Goal: Information Seeking & Learning: Learn about a topic

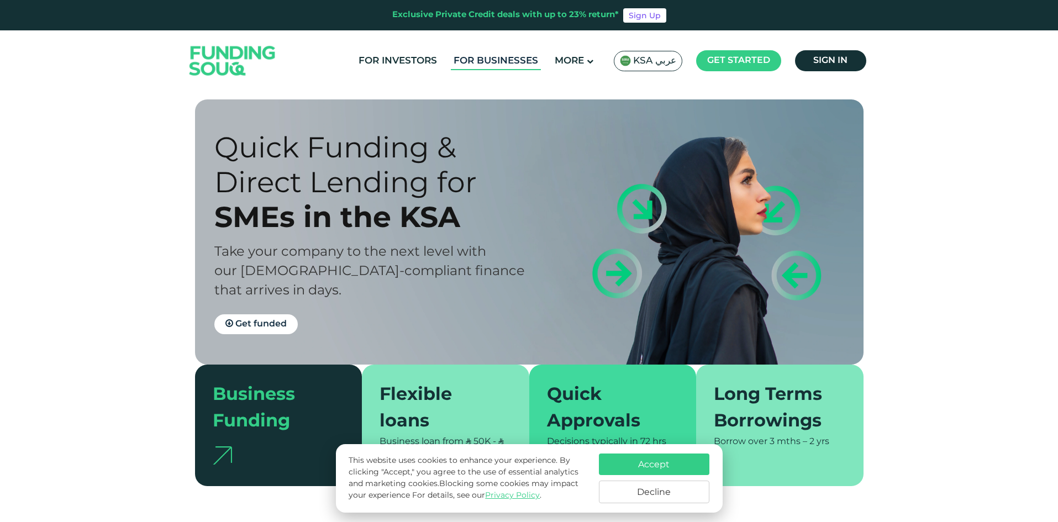
click at [498, 60] on link "For Businesses" at bounding box center [496, 61] width 90 height 18
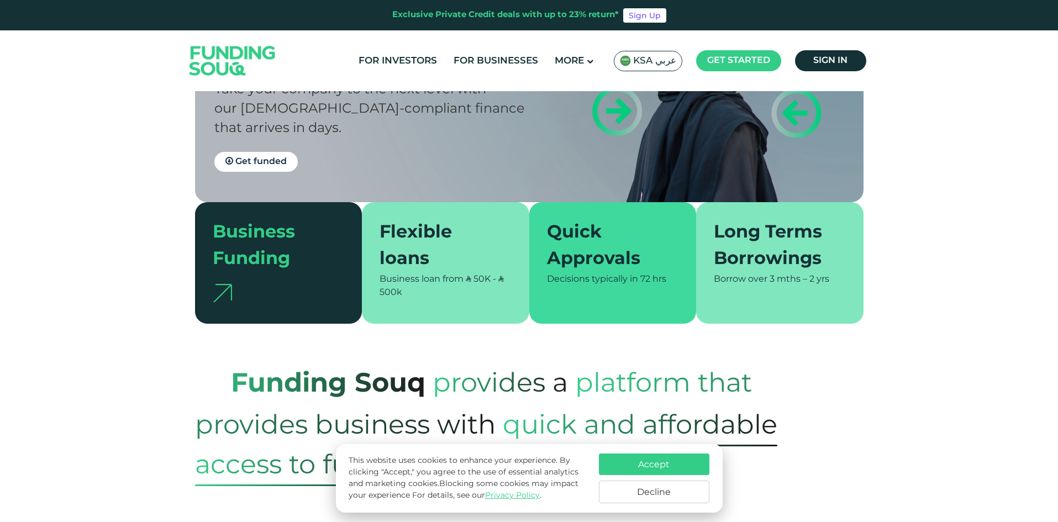
scroll to position [166, 0]
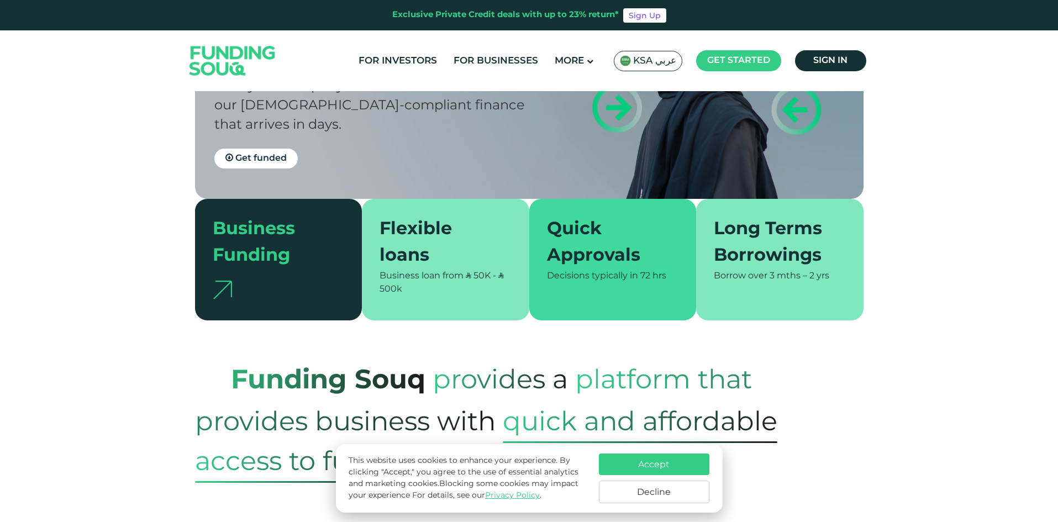
click at [653, 465] on button "Accept" at bounding box center [654, 464] width 110 height 22
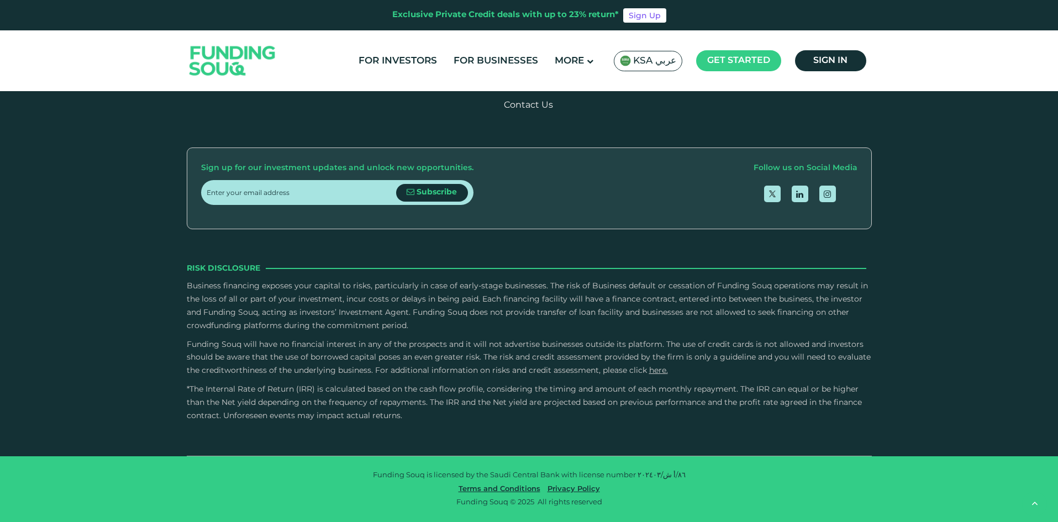
scroll to position [1767, 0]
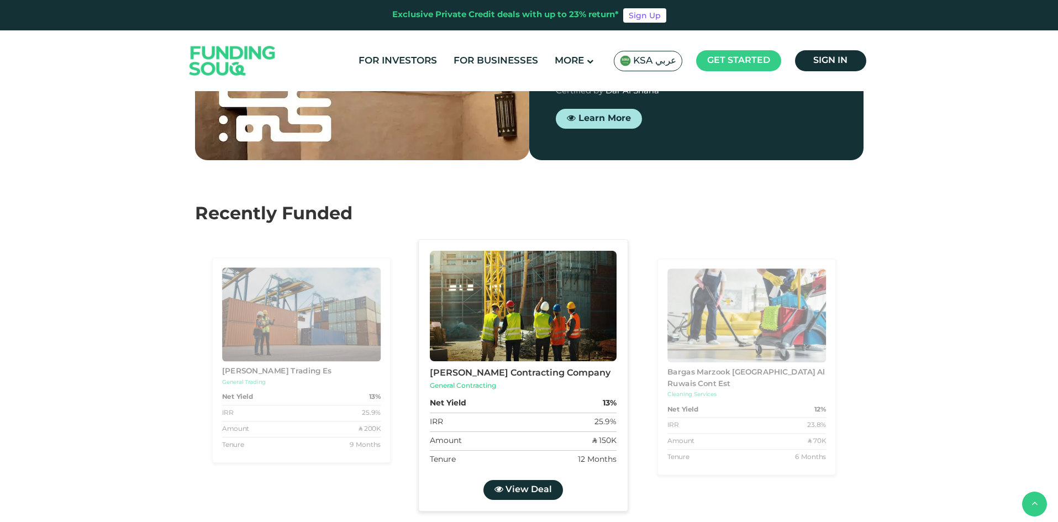
scroll to position [1160, 0]
